Goal: Find contact information: Find contact information

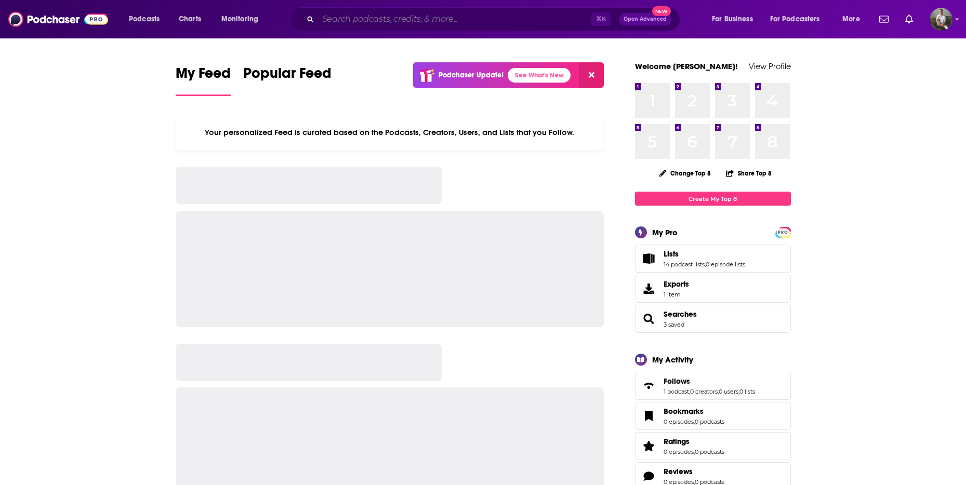
click at [415, 24] on input "Search podcasts, credits, & more..." at bounding box center [454, 19] width 273 height 17
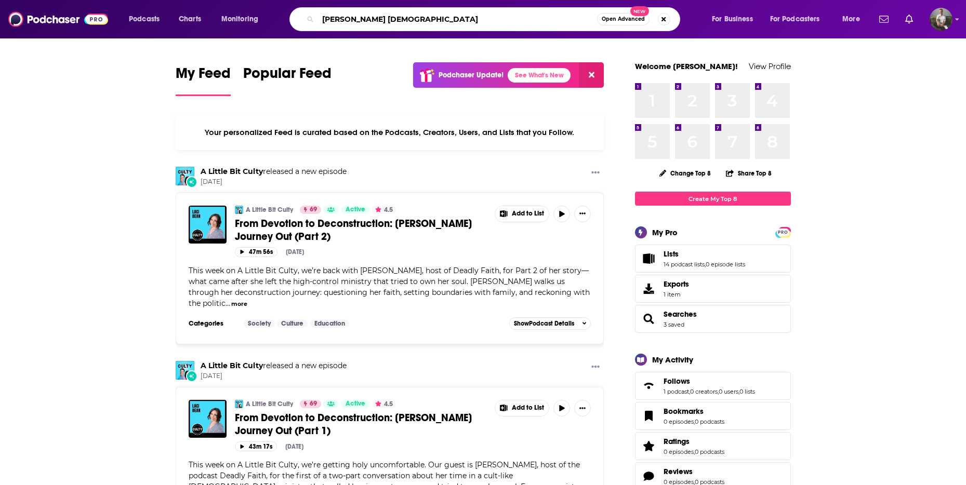
type input "[PERSON_NAME] [DEMOGRAPHIC_DATA]"
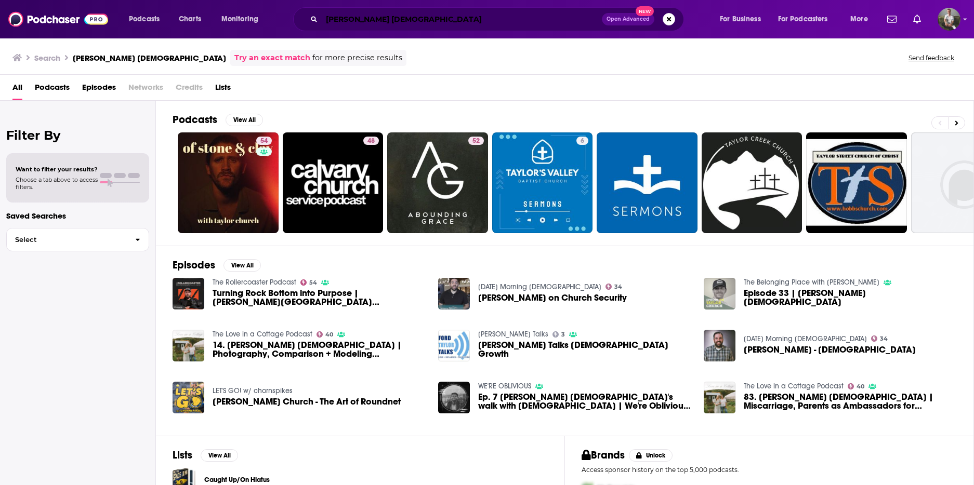
click at [376, 20] on input "[PERSON_NAME] [DEMOGRAPHIC_DATA]" at bounding box center [462, 19] width 280 height 17
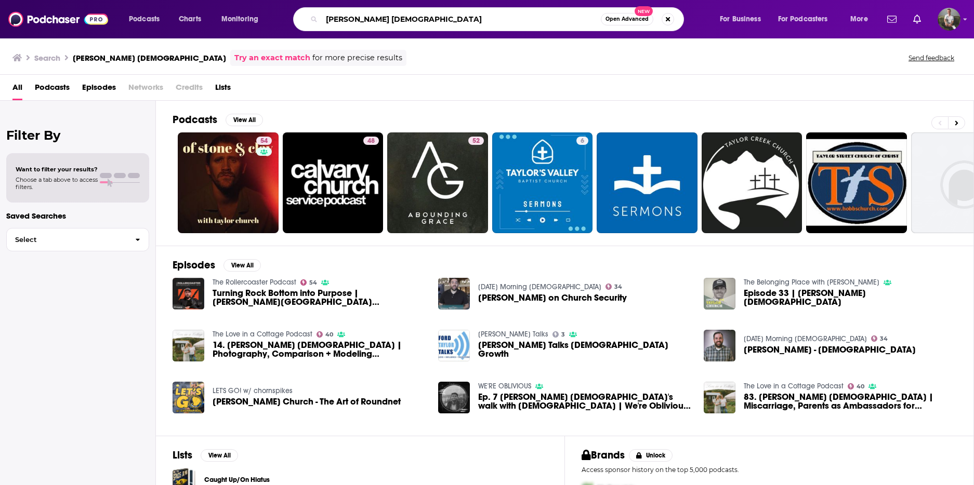
click at [376, 20] on input "[PERSON_NAME] [DEMOGRAPHIC_DATA]" at bounding box center [461, 19] width 279 height 17
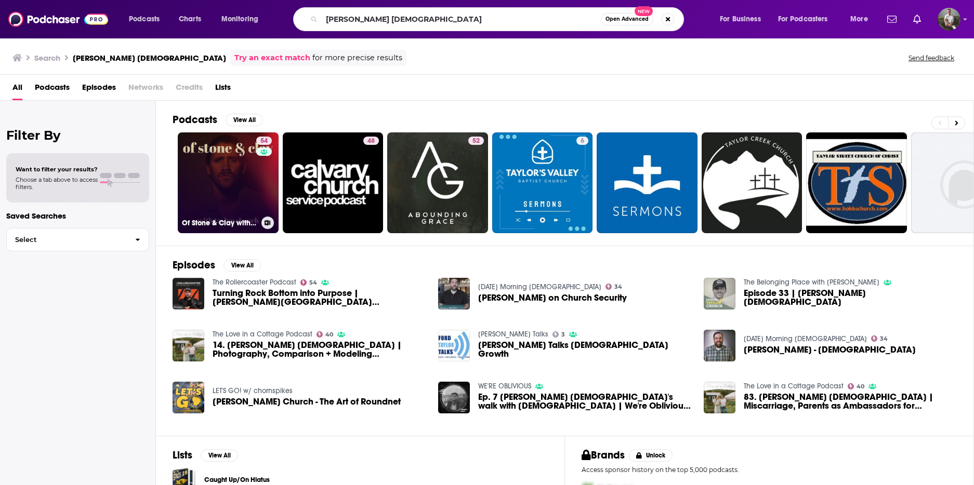
click at [222, 196] on link "54 Of Stone & Clay with [PERSON_NAME] [DEMOGRAPHIC_DATA]" at bounding box center [228, 183] width 101 height 101
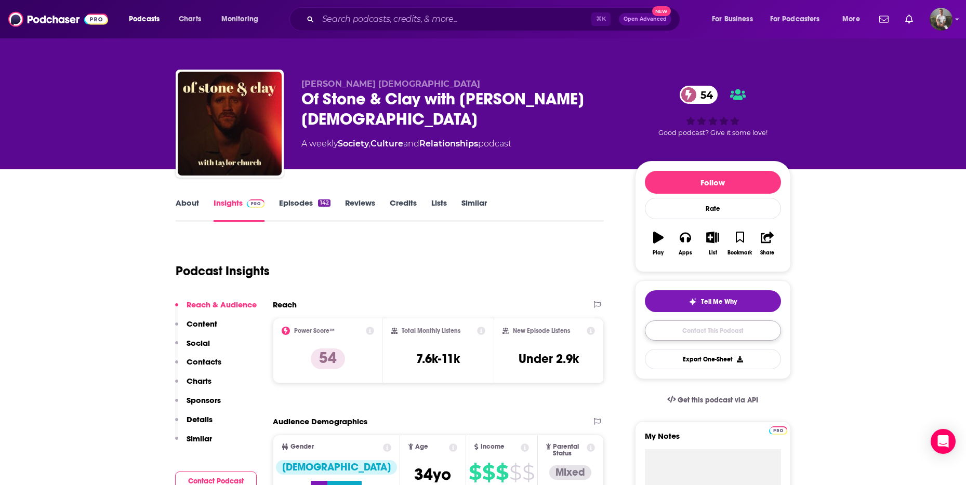
click at [709, 330] on link "Contact This Podcast" at bounding box center [713, 331] width 136 height 20
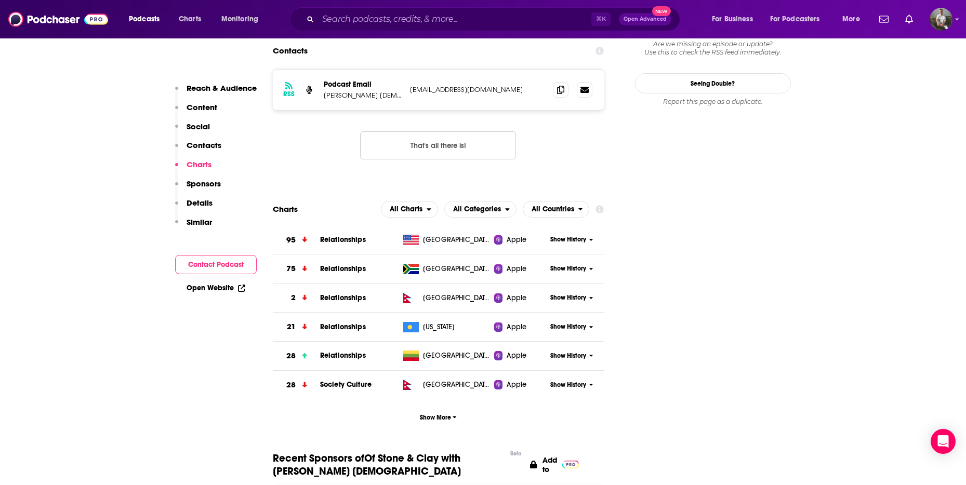
scroll to position [707, 0]
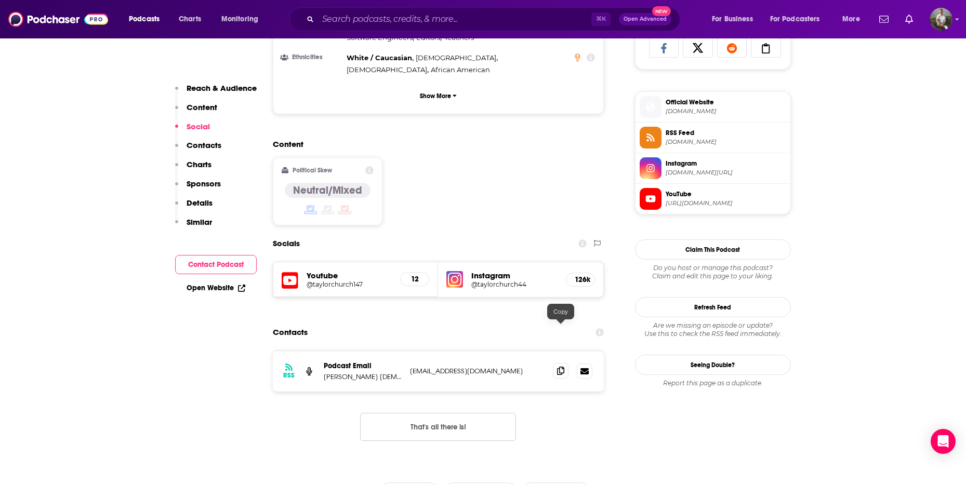
click at [560, 367] on icon at bounding box center [560, 371] width 7 height 8
click at [383, 22] on input "Search podcasts, credits, & more..." at bounding box center [454, 19] width 273 height 17
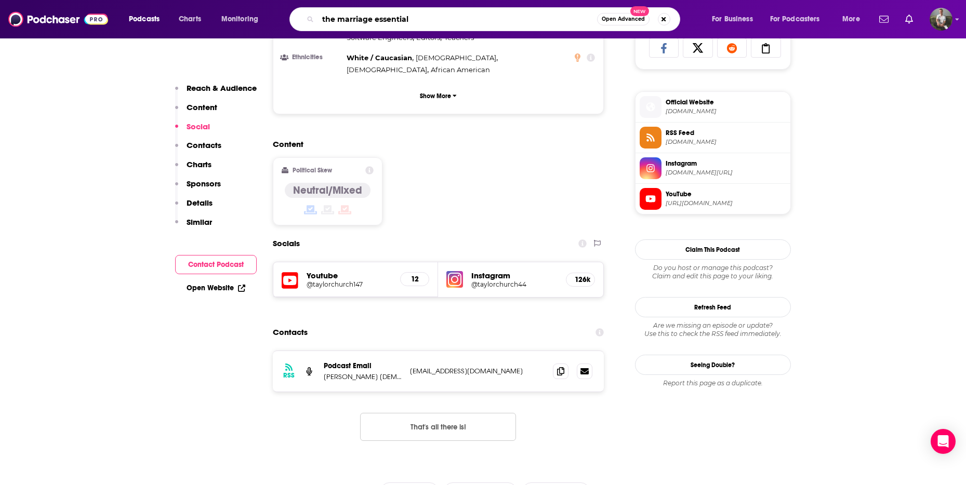
type input "the marriage essentials"
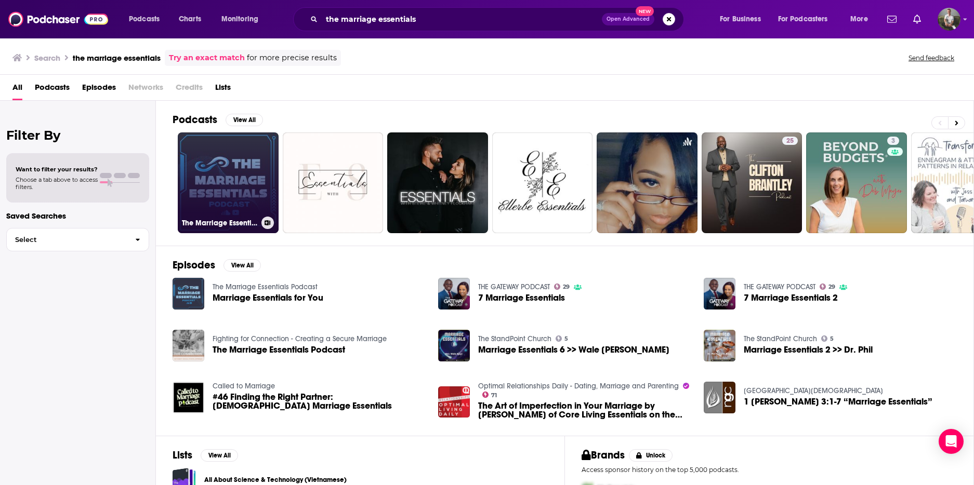
click at [231, 184] on link "The Marriage Essentials Podcast" at bounding box center [228, 183] width 101 height 101
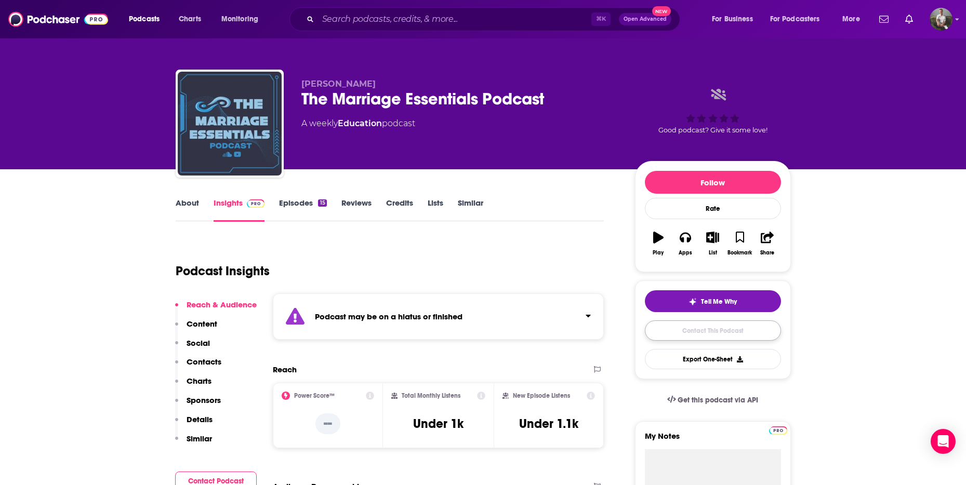
click at [704, 323] on link "Contact This Podcast" at bounding box center [713, 331] width 136 height 20
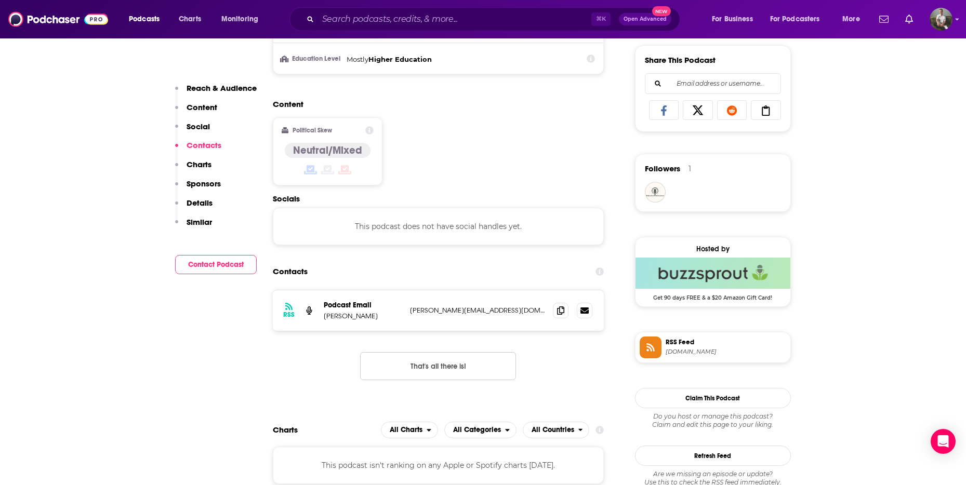
scroll to position [644, 0]
click at [559, 310] on icon at bounding box center [560, 311] width 7 height 8
